Goal: Transaction & Acquisition: Purchase product/service

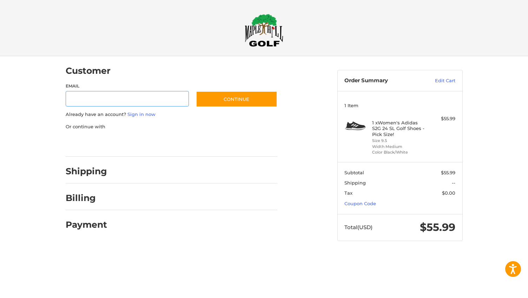
click at [148, 102] on input "Email" at bounding box center [128, 99] width 124 height 16
type input "**********"
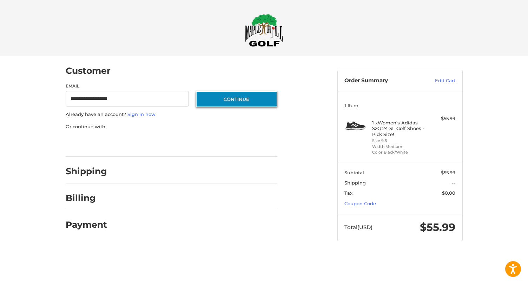
click at [229, 94] on button "Continue" at bounding box center [236, 99] width 81 height 16
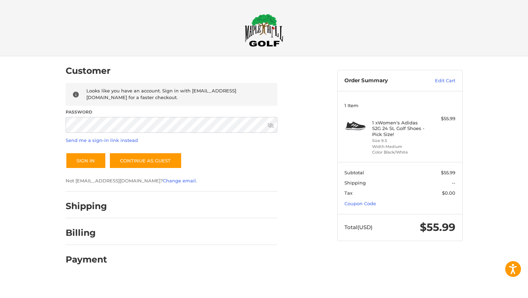
click at [273, 127] on icon at bounding box center [271, 125] width 6 height 5
click at [77, 163] on button "Sign In" at bounding box center [86, 160] width 40 height 16
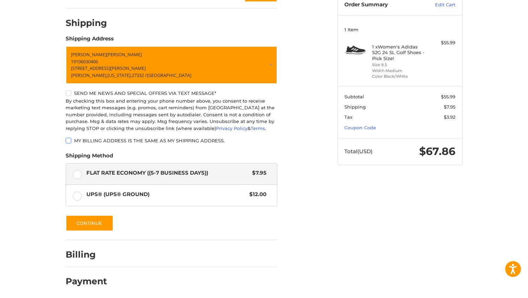
scroll to position [79, 0]
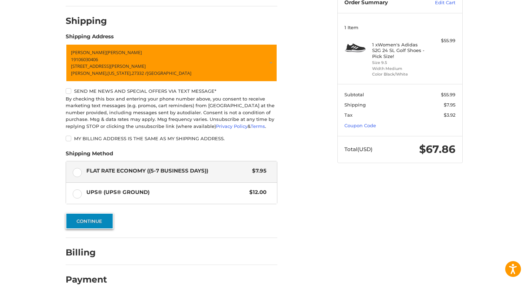
click at [96, 223] on button "Continue" at bounding box center [90, 221] width 48 height 16
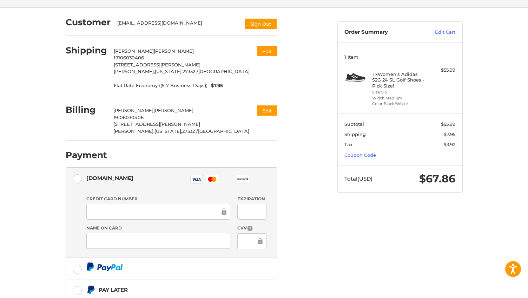
scroll to position [51, 0]
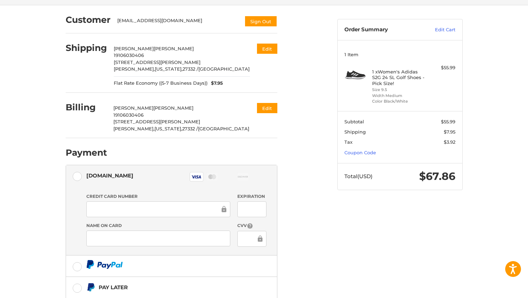
click at [241, 241] on div at bounding box center [251, 239] width 29 height 16
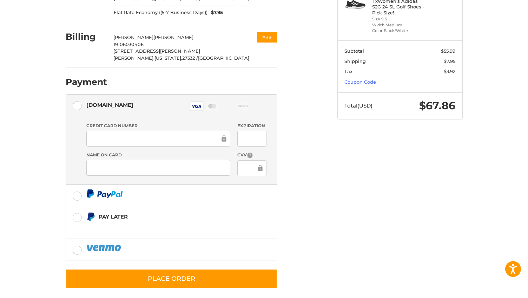
scroll to position [129, 0]
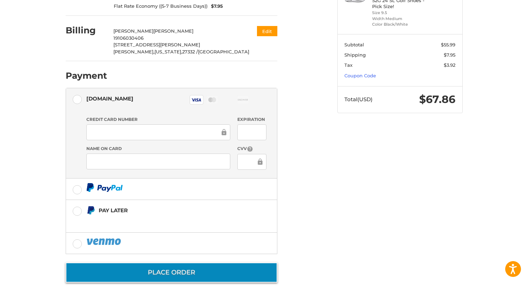
click at [201, 275] on button "Place Order" at bounding box center [172, 272] width 212 height 20
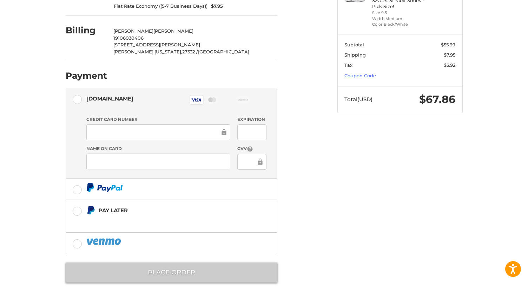
scroll to position [0, 0]
